Goal: Task Accomplishment & Management: Use online tool/utility

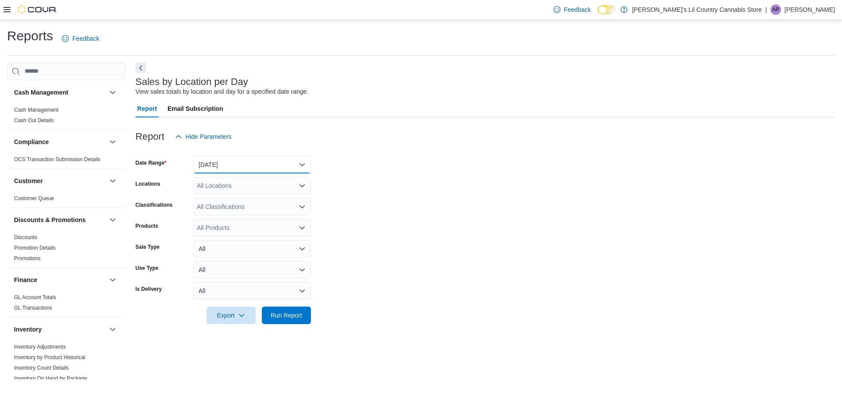
click at [301, 161] on button "[DATE]" at bounding box center [251, 165] width 117 height 18
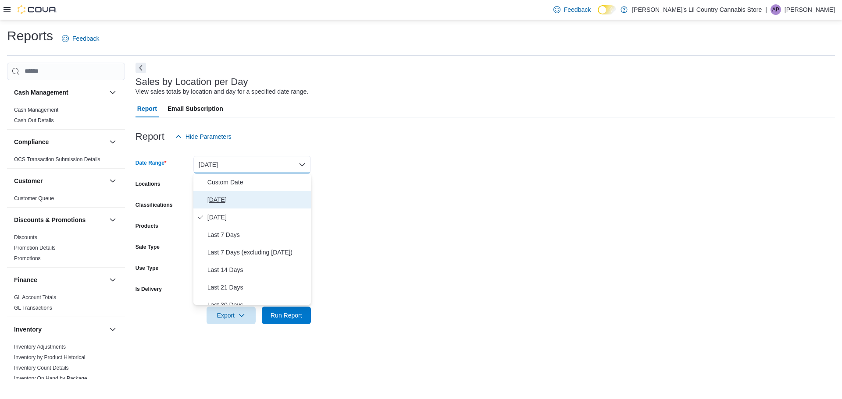
click at [216, 200] on span "[DATE]" at bounding box center [257, 200] width 100 height 11
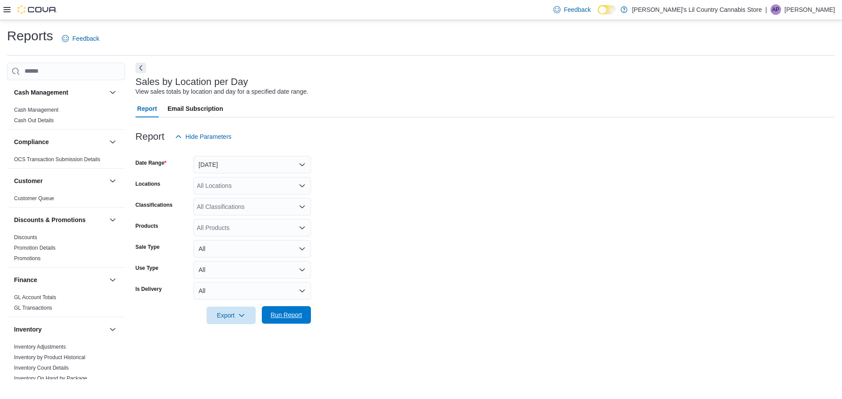
click at [280, 319] on span "Run Report" at bounding box center [286, 315] width 32 height 9
